Goal: Contribute content: Add original content to the website for others to see

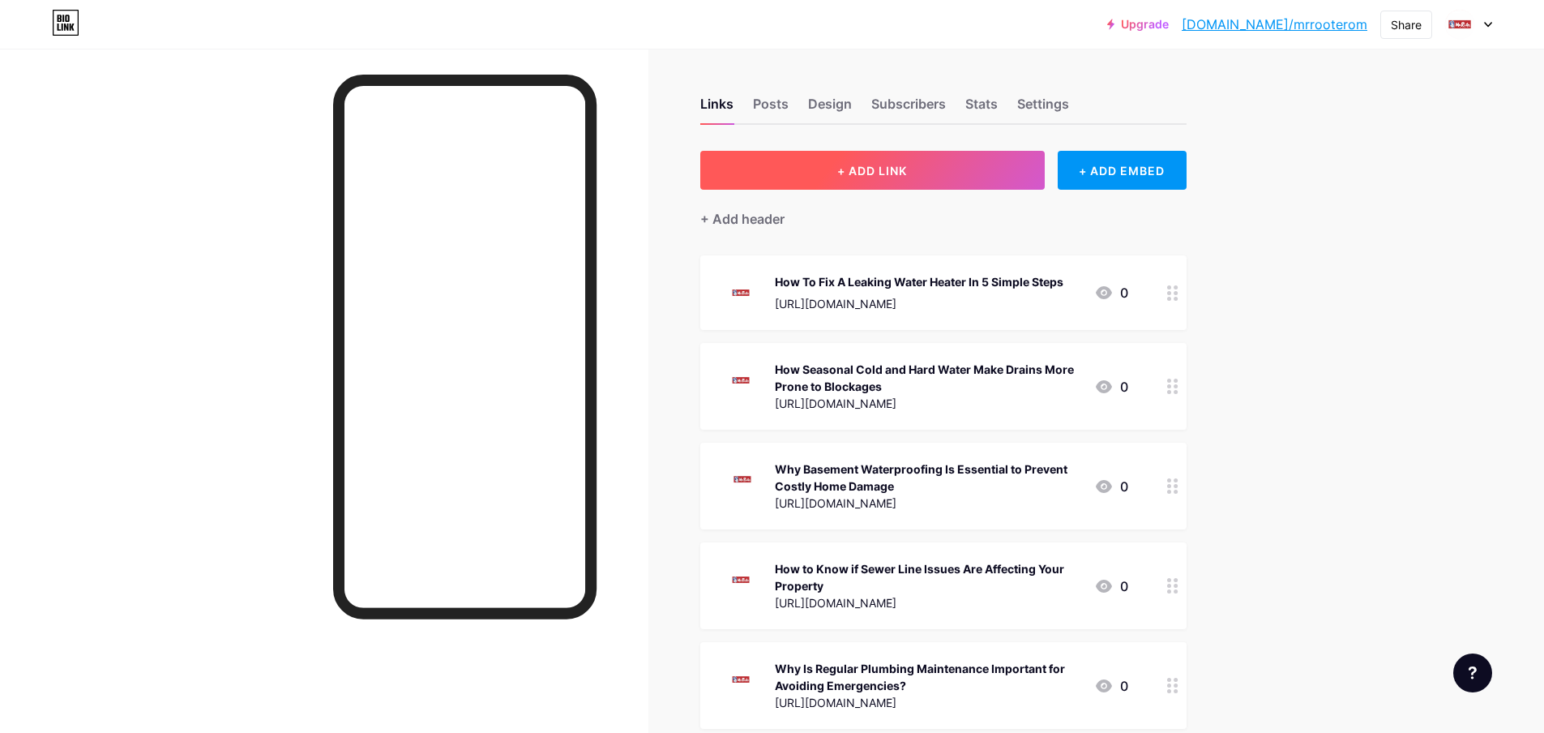
click at [907, 169] on span "+ ADD LINK" at bounding box center [872, 171] width 70 height 14
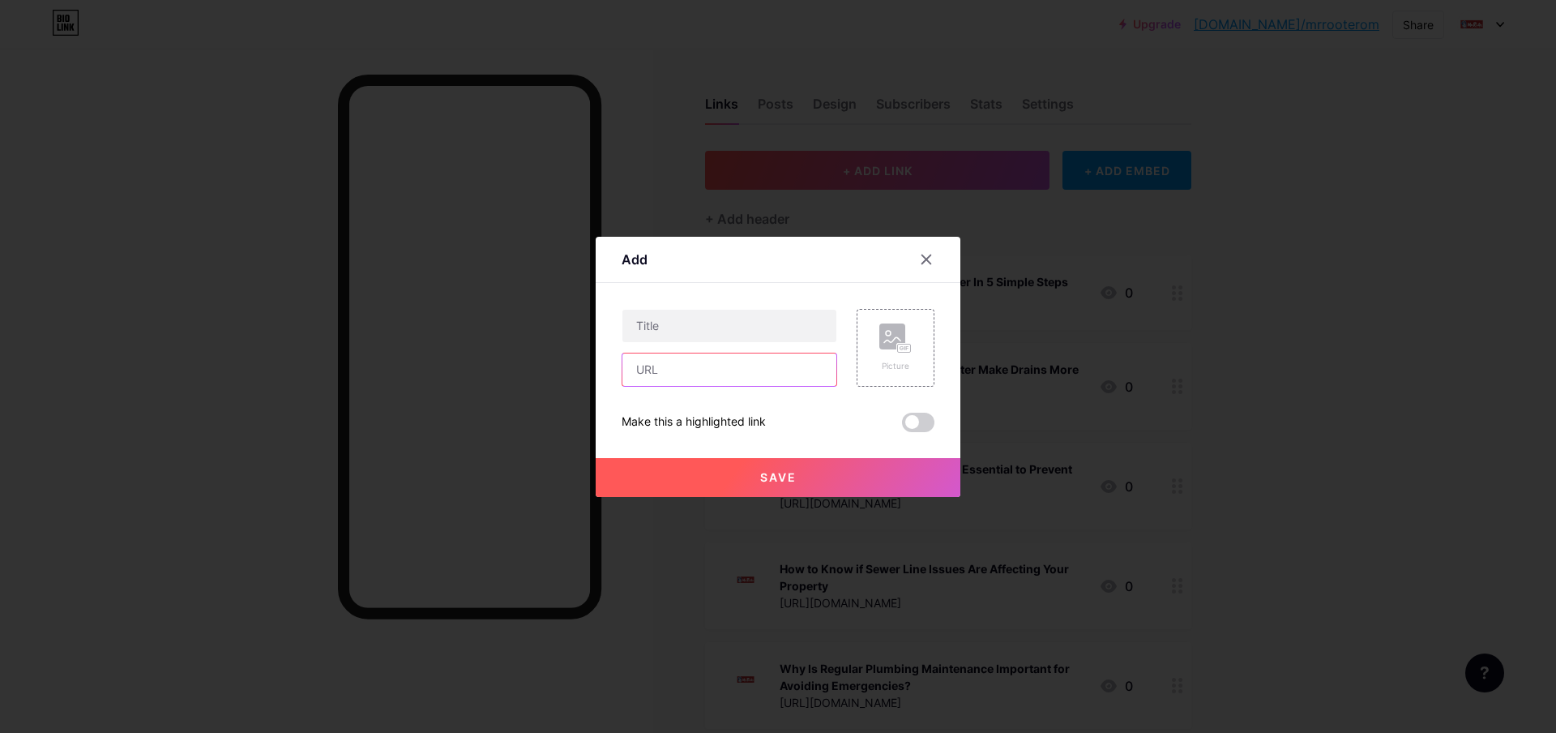
click at [691, 376] on input "text" at bounding box center [730, 369] width 214 height 32
paste input "[URL][DOMAIN_NAME]"
type input "[URL][DOMAIN_NAME]"
click at [920, 426] on span at bounding box center [918, 422] width 32 height 19
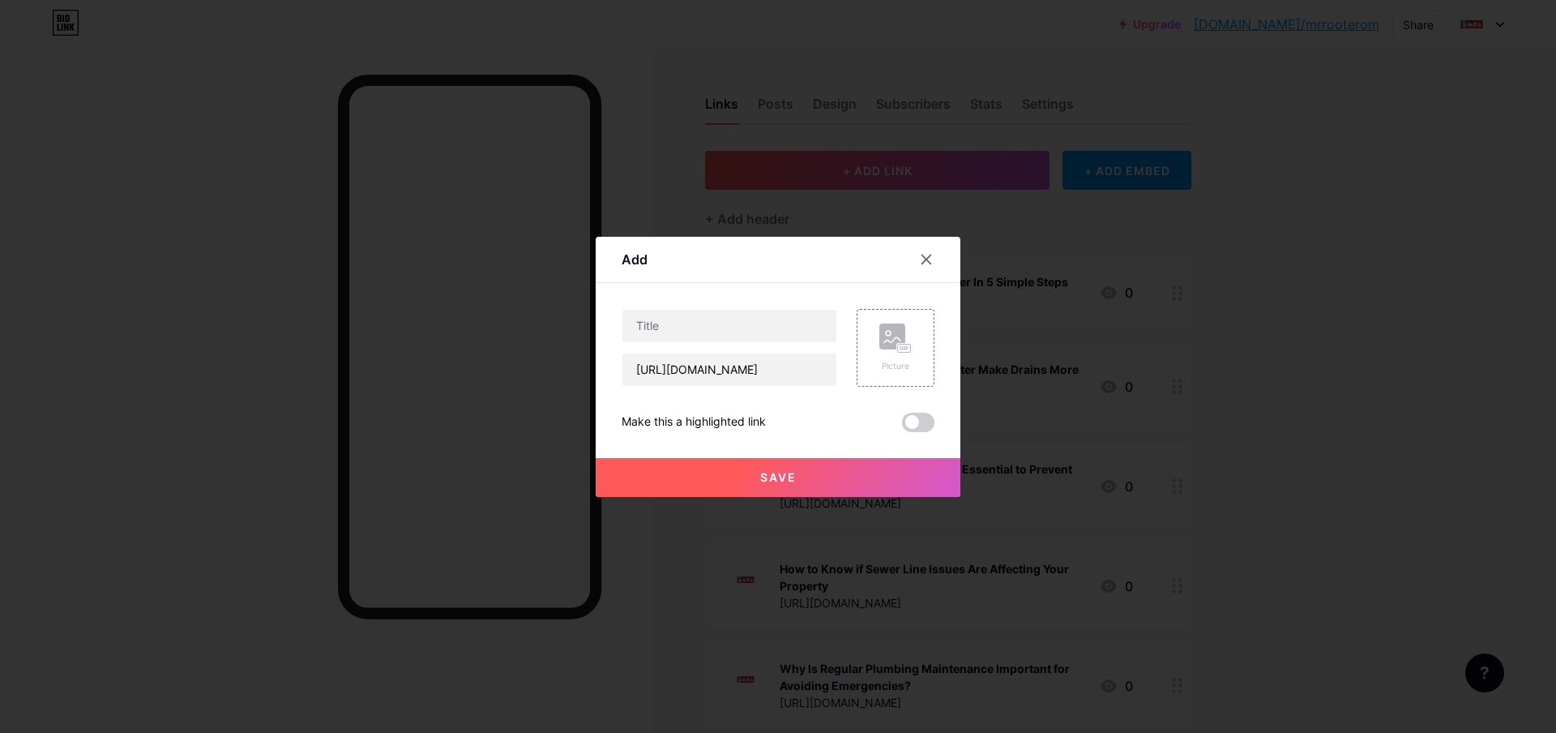
scroll to position [0, 0]
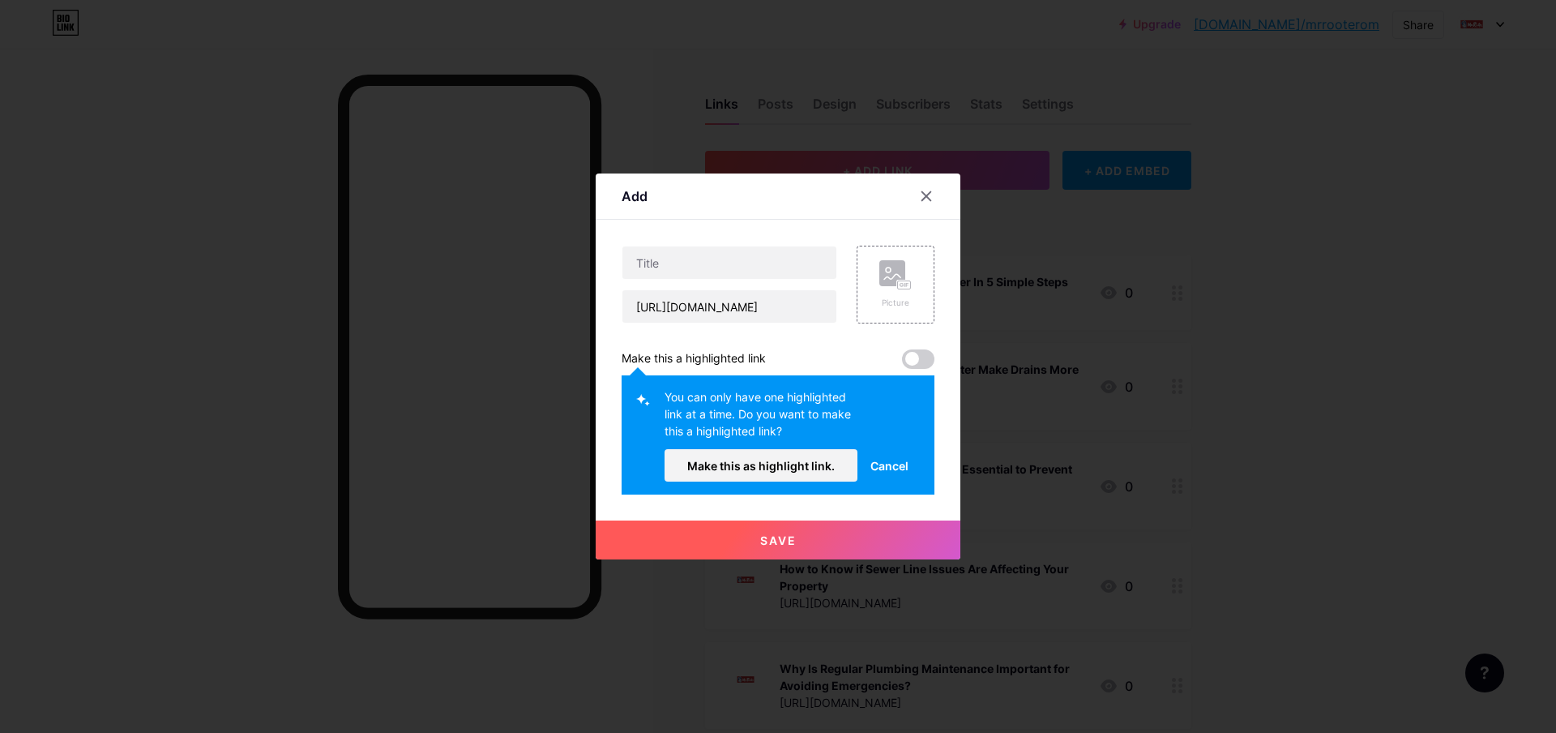
click at [919, 350] on span at bounding box center [918, 358] width 32 height 19
click at [807, 473] on button "Make this as highlight link." at bounding box center [761, 465] width 193 height 32
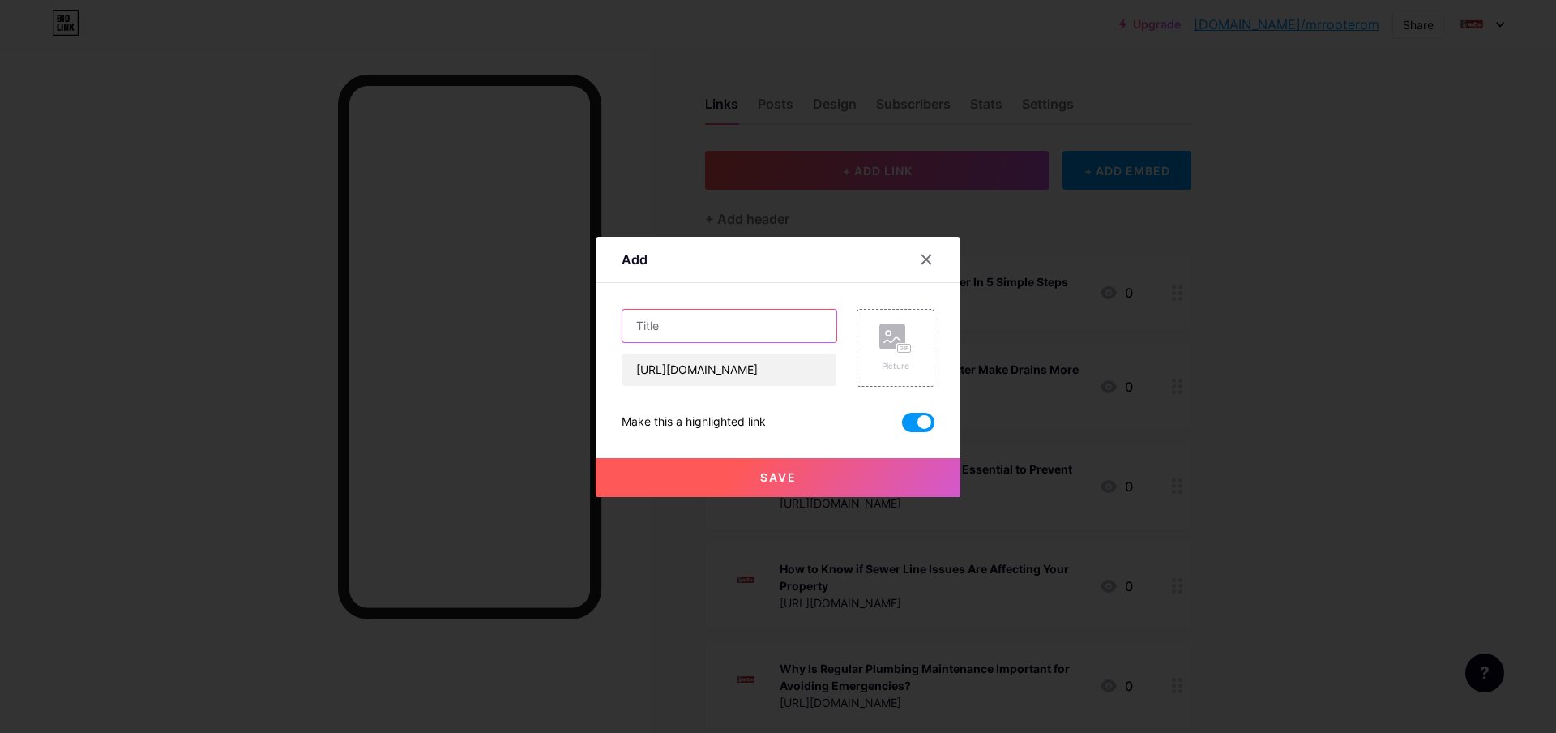
click at [724, 336] on input "text" at bounding box center [730, 326] width 214 height 32
paste input "Why Mold Growth Persists in Some Homes Even After Waterproofing"
type input "Why Mold Growth Persists in Some Homes Even After Waterproofing"
click at [907, 355] on div "Picture" at bounding box center [895, 347] width 32 height 49
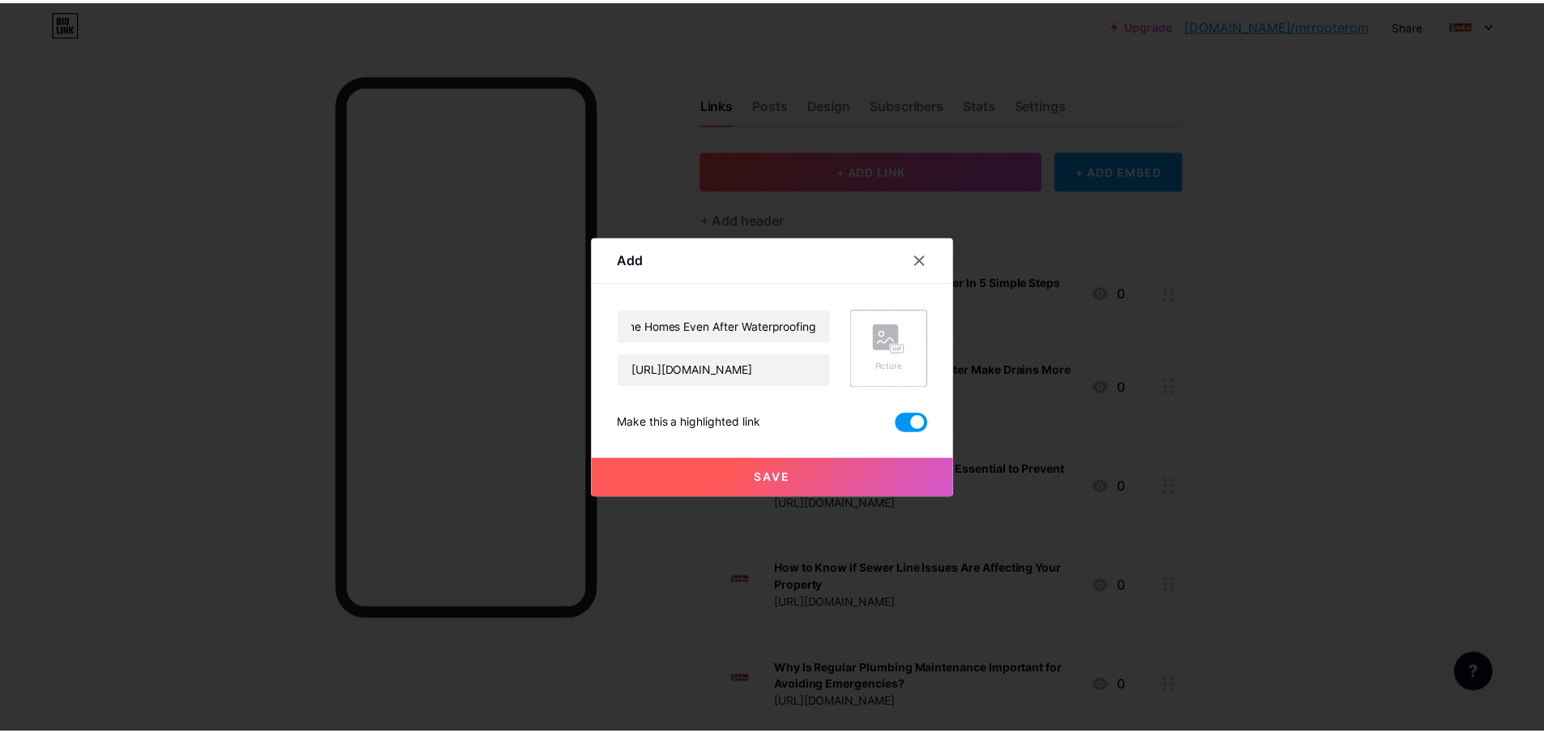
scroll to position [0, 0]
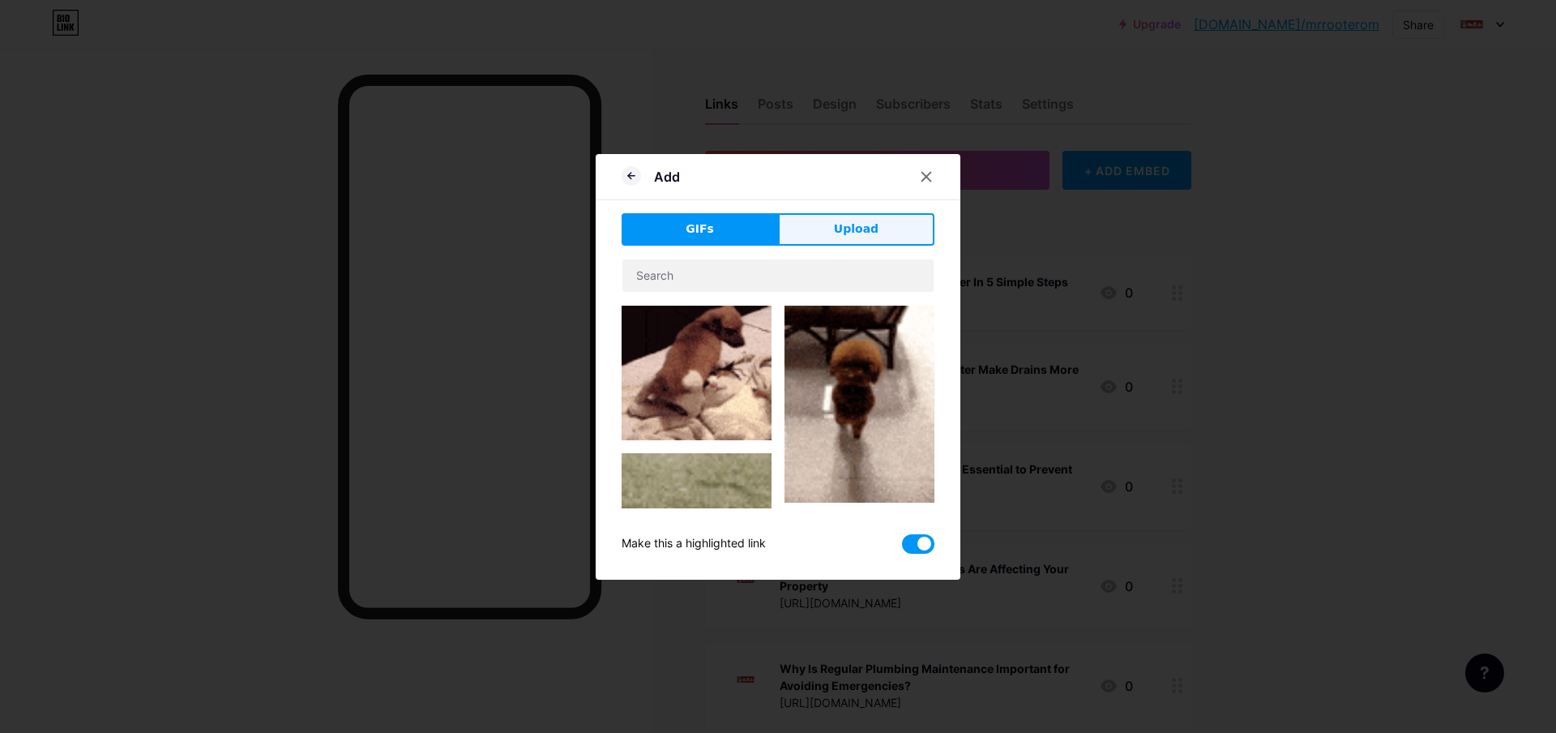
click at [877, 233] on button "Upload" at bounding box center [856, 229] width 156 height 32
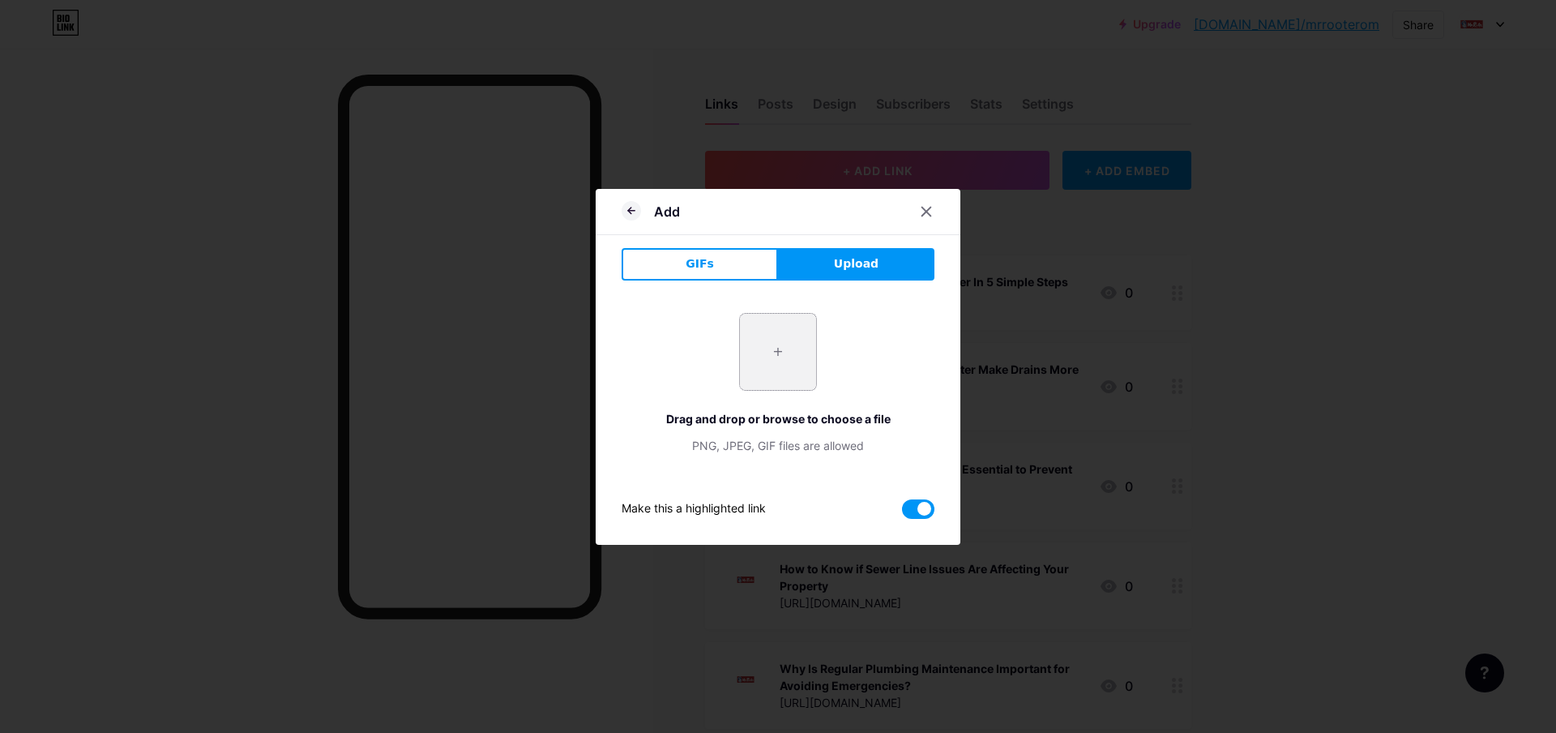
click at [779, 360] on input "file" at bounding box center [778, 352] width 76 height 76
type input "C:\fakepath\logo of Rooter Youngstown (1).jpg"
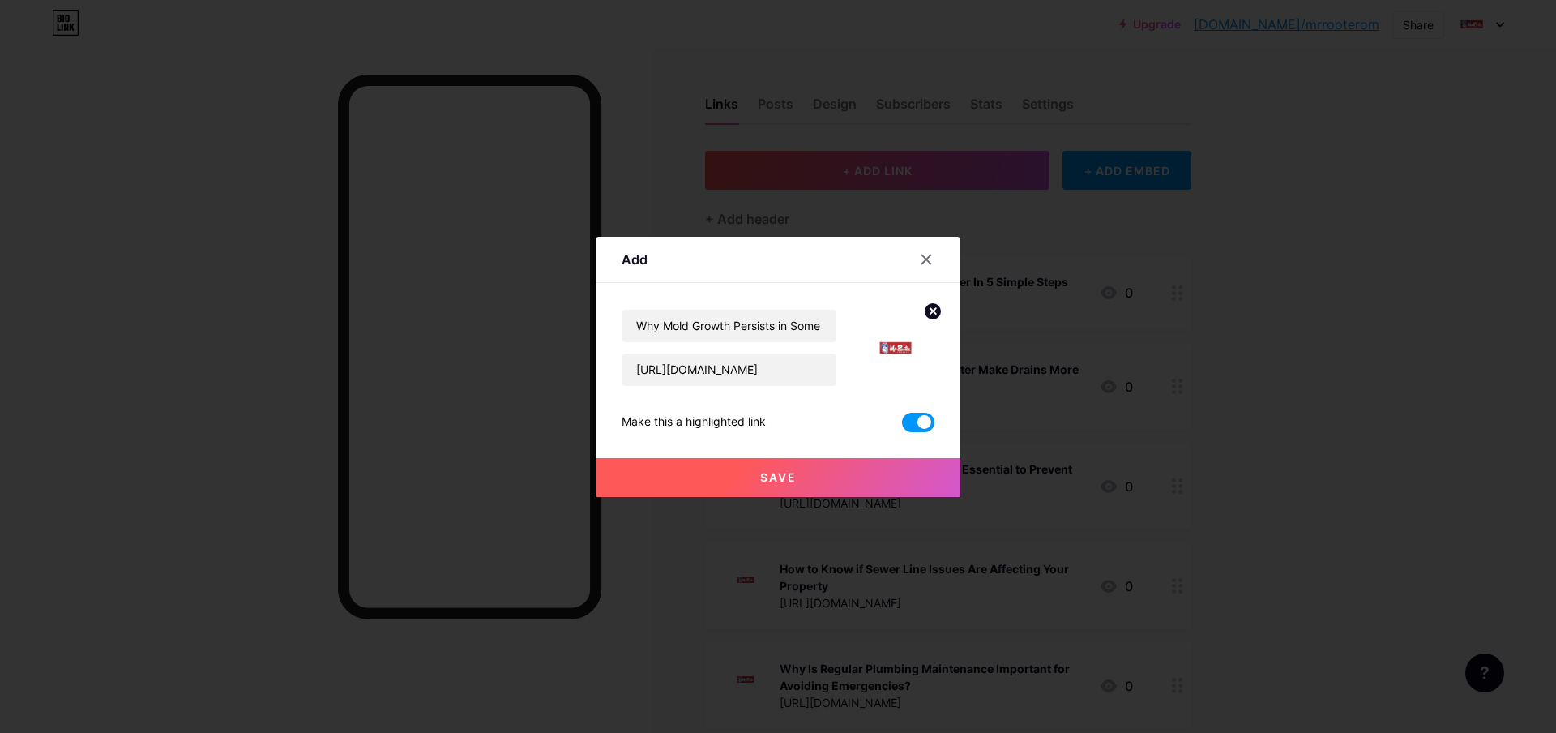
click at [840, 472] on button "Save" at bounding box center [778, 477] width 365 height 39
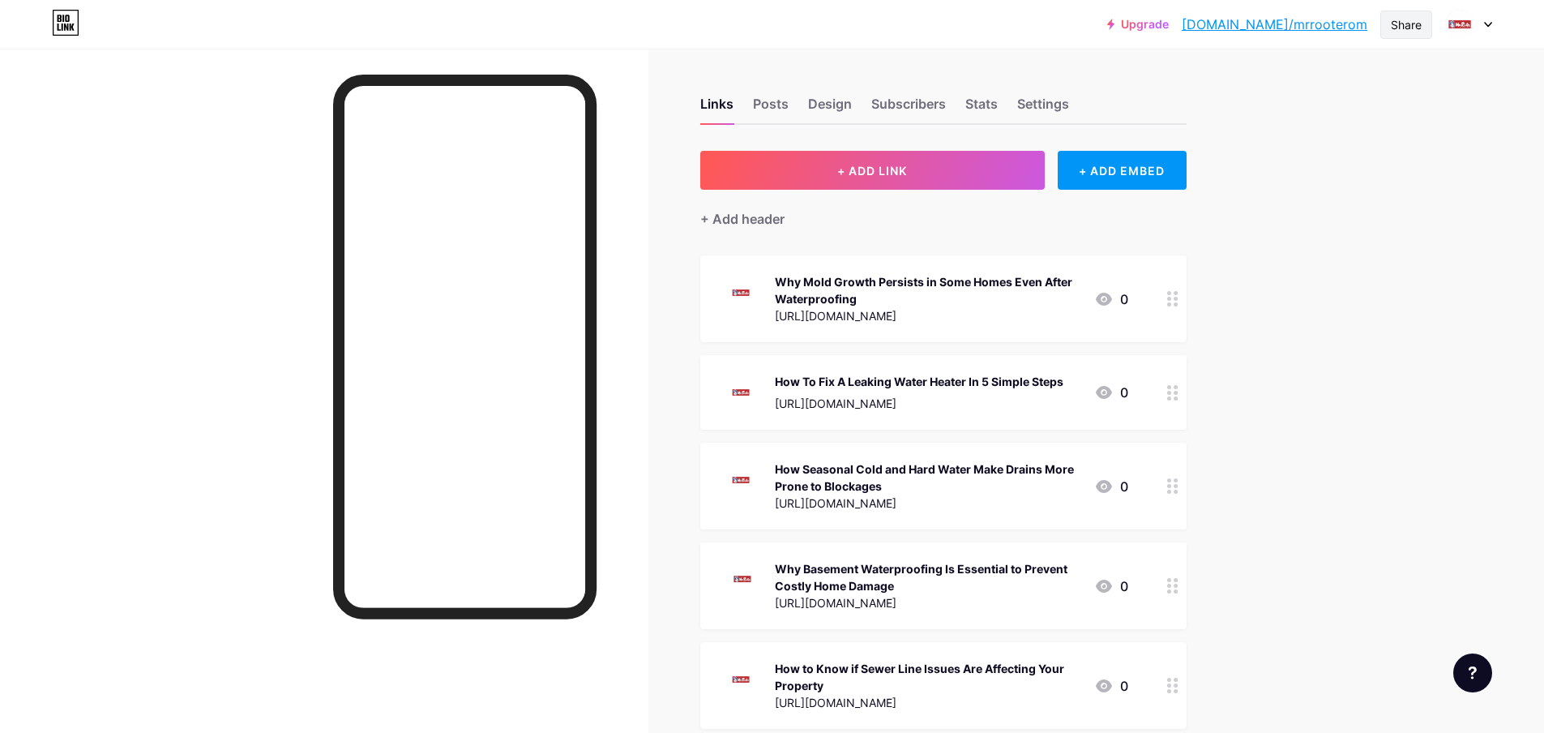
click at [1398, 20] on div "Share" at bounding box center [1406, 24] width 31 height 17
click at [1273, 86] on div "Copy link" at bounding box center [1272, 83] width 60 height 19
